Goal: Task Accomplishment & Management: Use online tool/utility

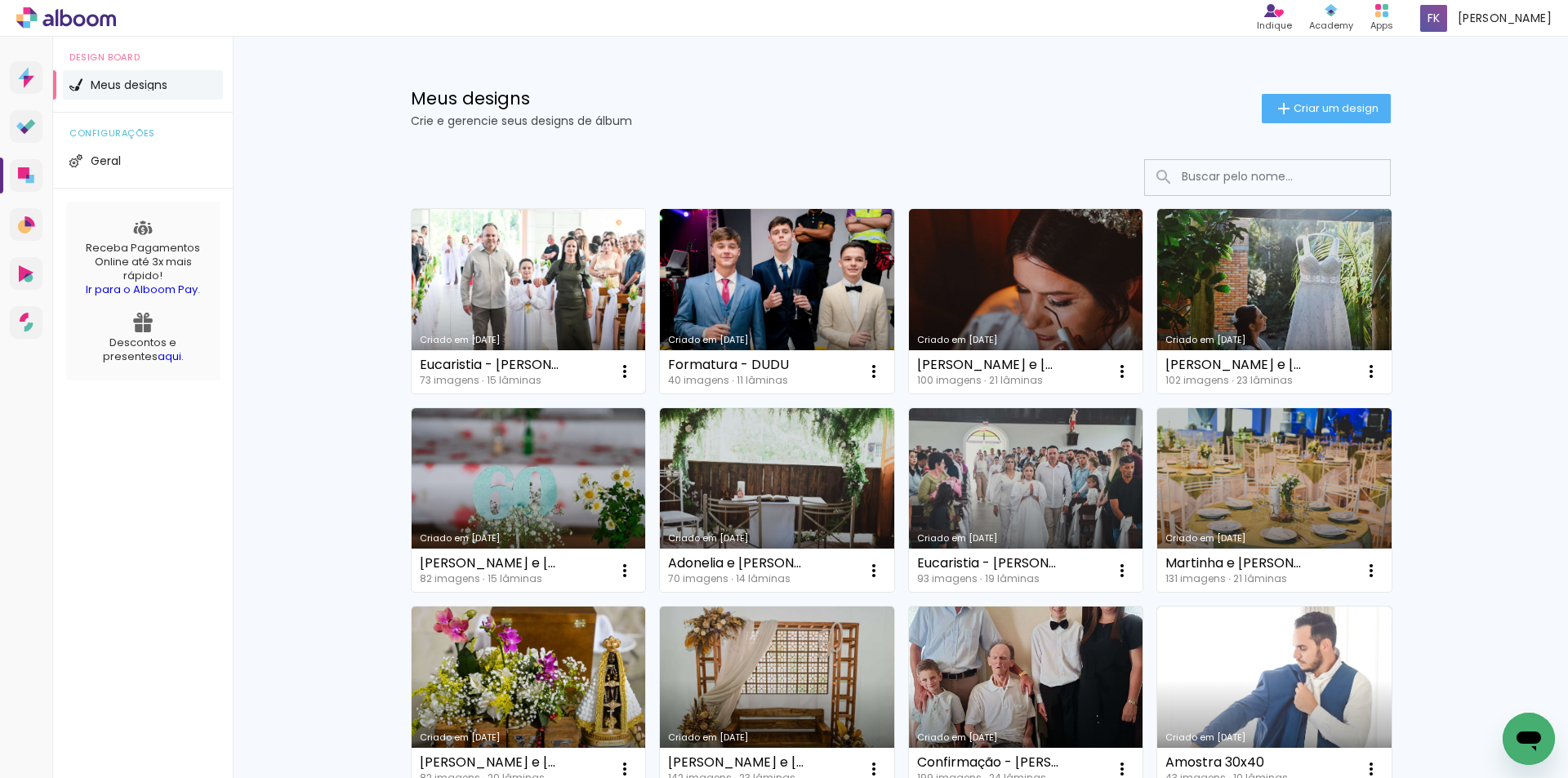
click at [547, 276] on link "Criado em [DATE]" at bounding box center [529, 301] width 235 height 184
